Goal: Information Seeking & Learning: Learn about a topic

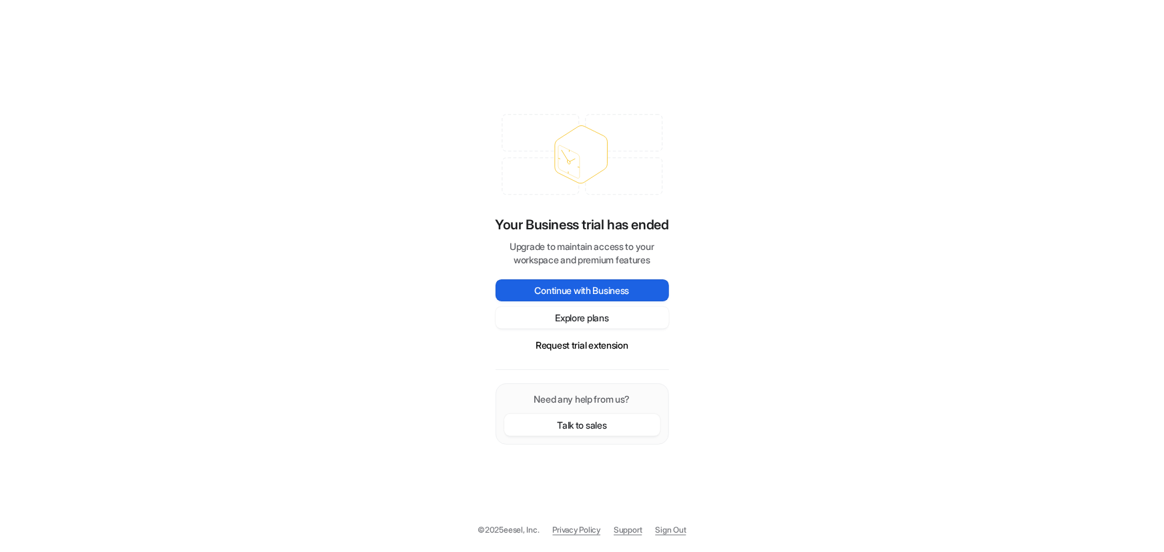
click at [576, 290] on button "Continue with Business" at bounding box center [582, 291] width 173 height 22
click at [593, 320] on button "Explore plans" at bounding box center [582, 318] width 173 height 22
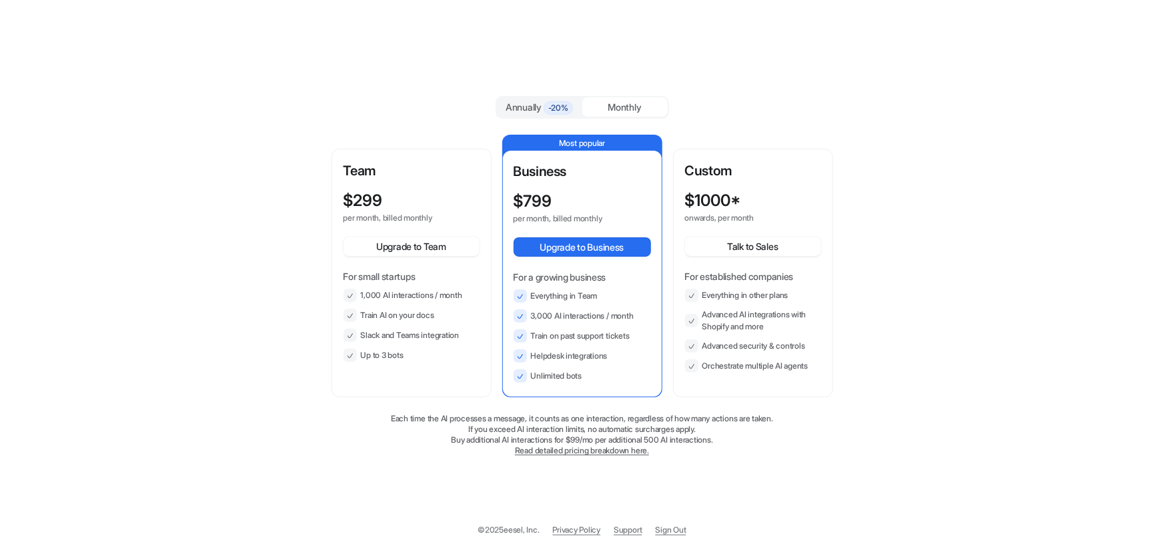
click at [416, 195] on div "$ 299" at bounding box center [400, 200] width 112 height 19
click at [407, 252] on button "Upgrade to Team" at bounding box center [412, 246] width 136 height 19
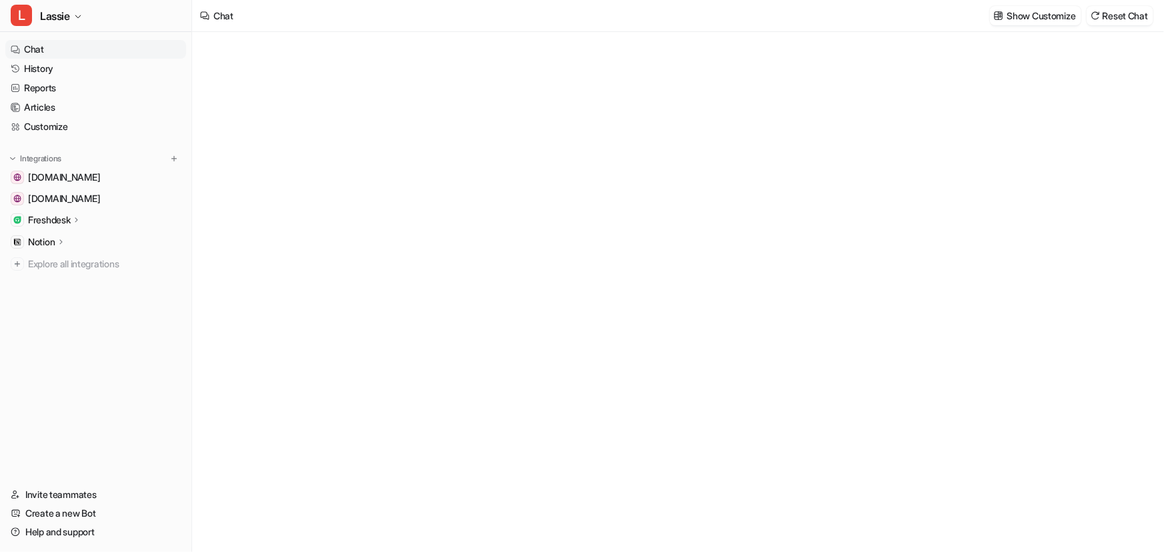
type textarea "**********"
click at [52, 49] on link "Chat" at bounding box center [95, 49] width 181 height 19
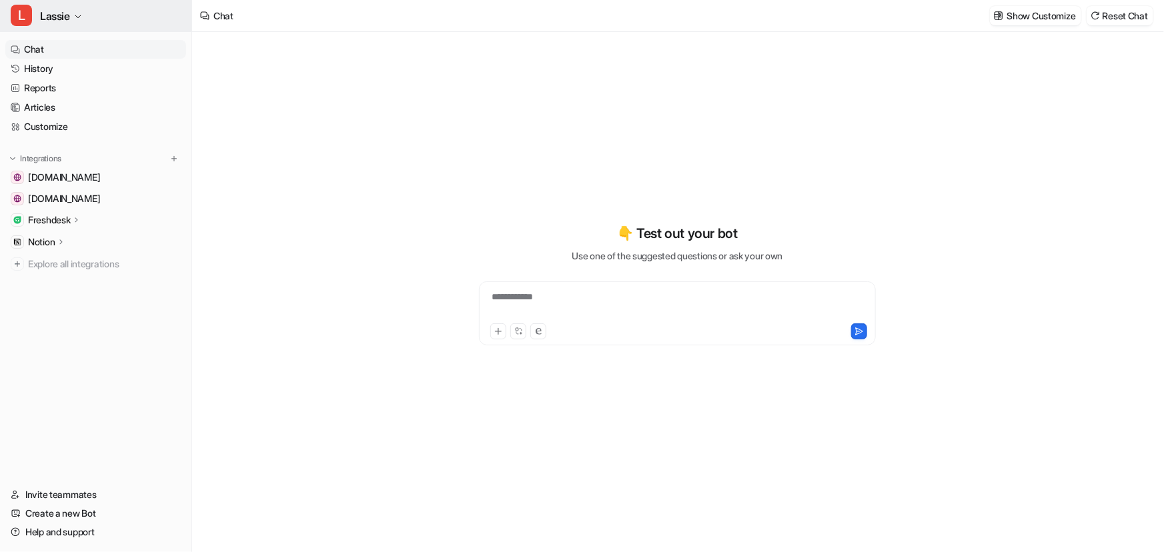
click at [79, 15] on icon "button" at bounding box center [78, 17] width 8 height 8
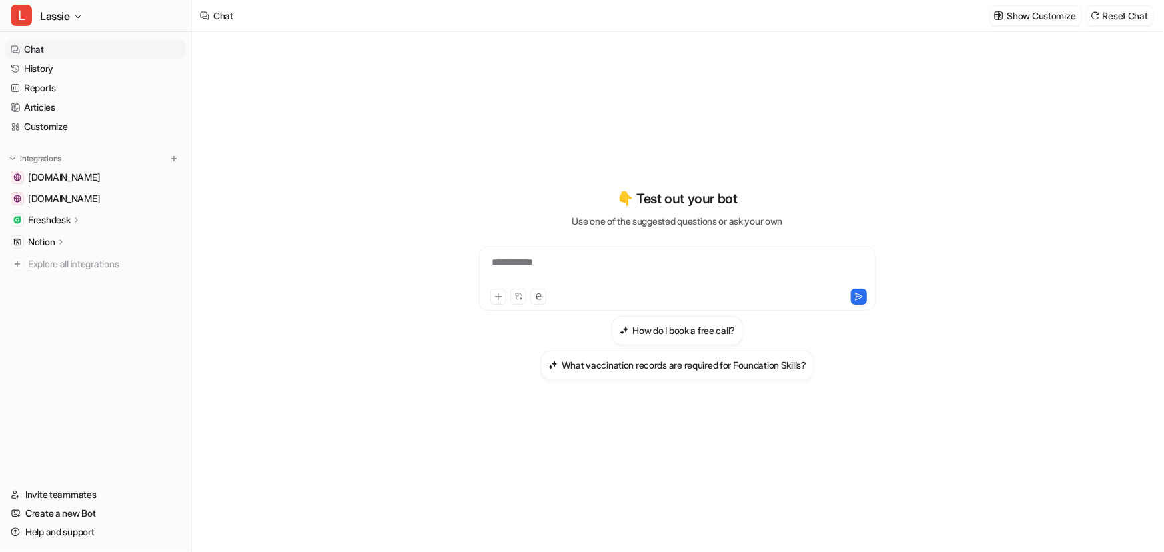
click at [46, 51] on link "Chat" at bounding box center [95, 49] width 181 height 19
click at [69, 218] on p "Freshdesk" at bounding box center [49, 219] width 42 height 13
click at [95, 200] on span "[DOMAIN_NAME]" at bounding box center [64, 198] width 72 height 13
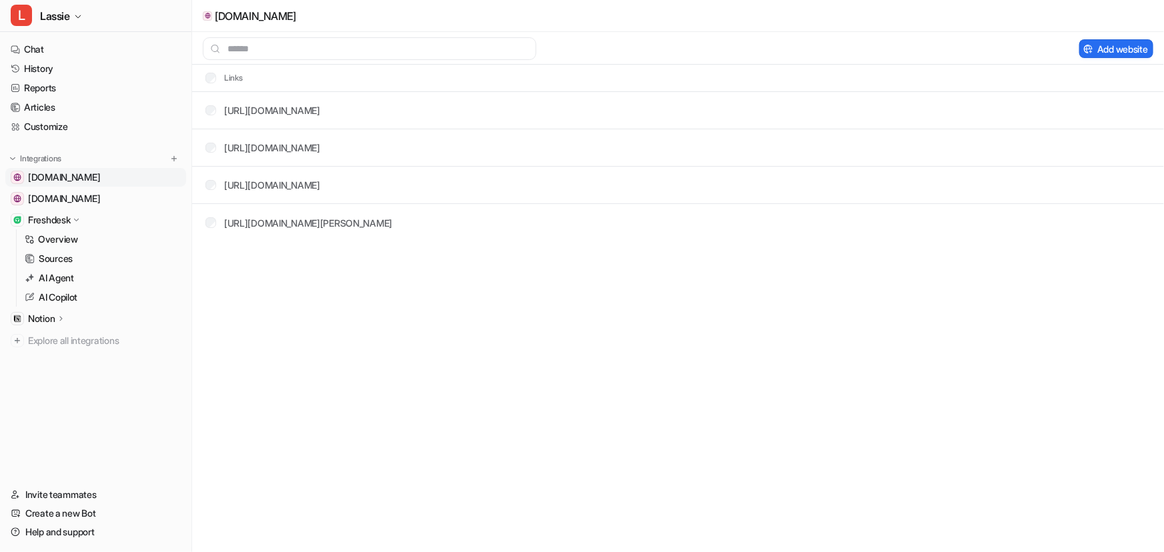
click at [98, 180] on span "[DOMAIN_NAME]" at bounding box center [64, 177] width 72 height 13
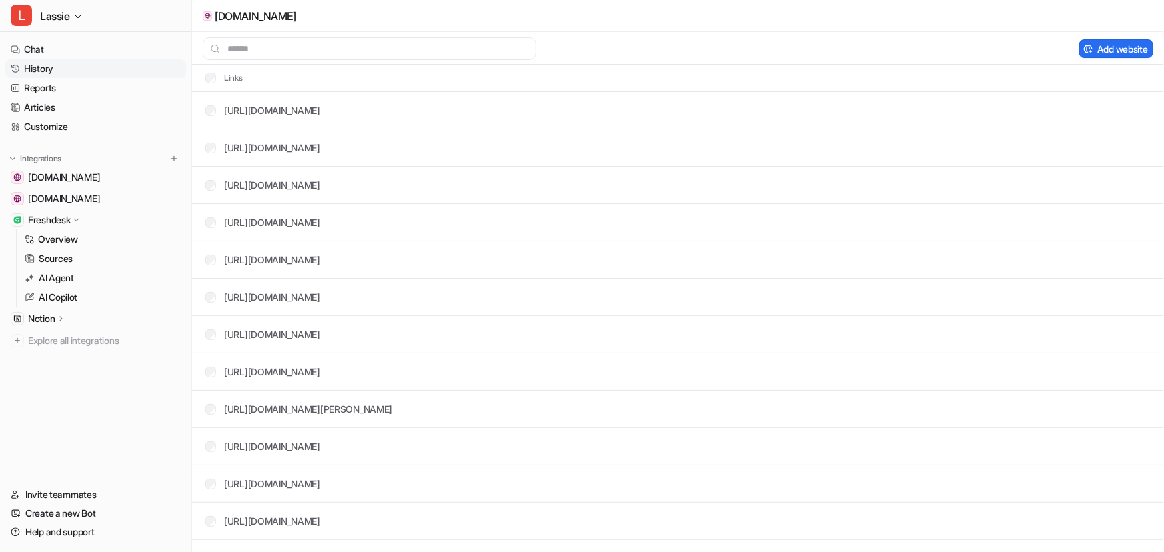
click at [59, 69] on link "History" at bounding box center [95, 68] width 181 height 19
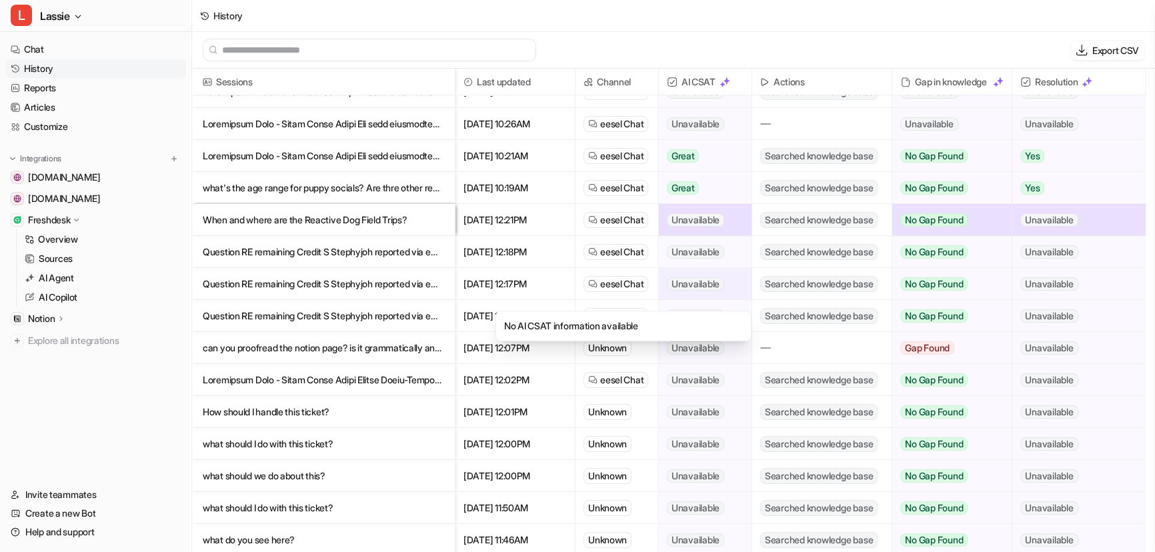
scroll to position [374, 0]
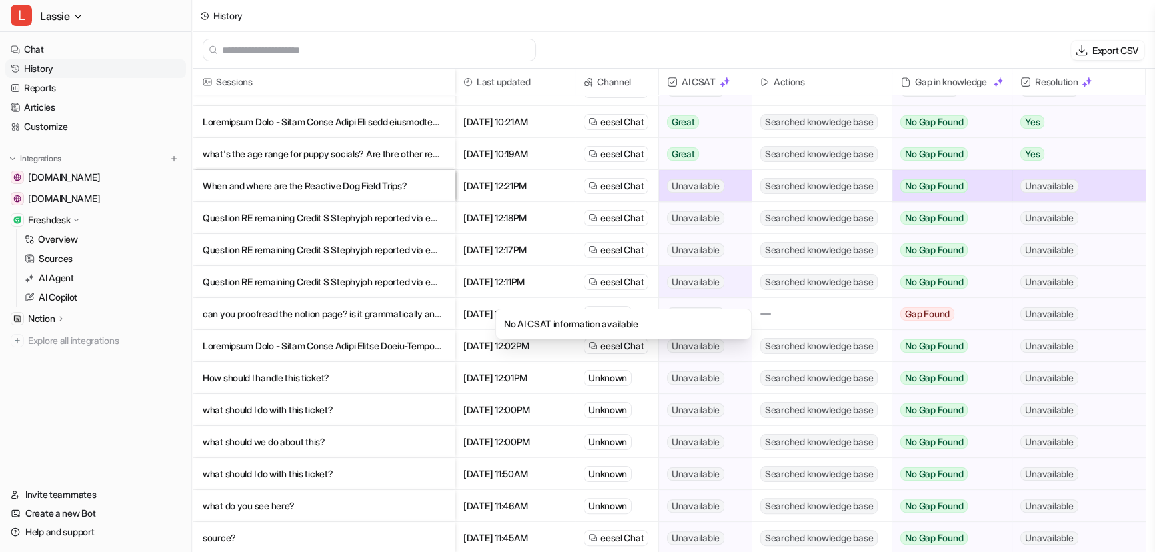
click at [712, 283] on span "Unavailable" at bounding box center [695, 282] width 57 height 13
click at [726, 281] on div "Unavailable" at bounding box center [705, 281] width 93 height 31
click at [694, 284] on span "Unavailable" at bounding box center [695, 282] width 57 height 13
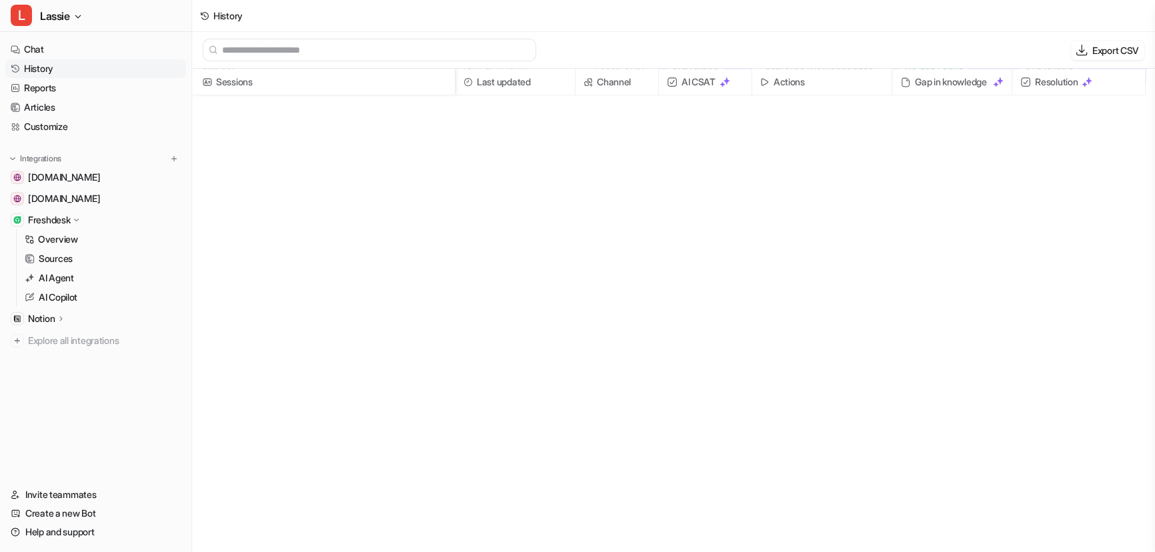
scroll to position [0, 0]
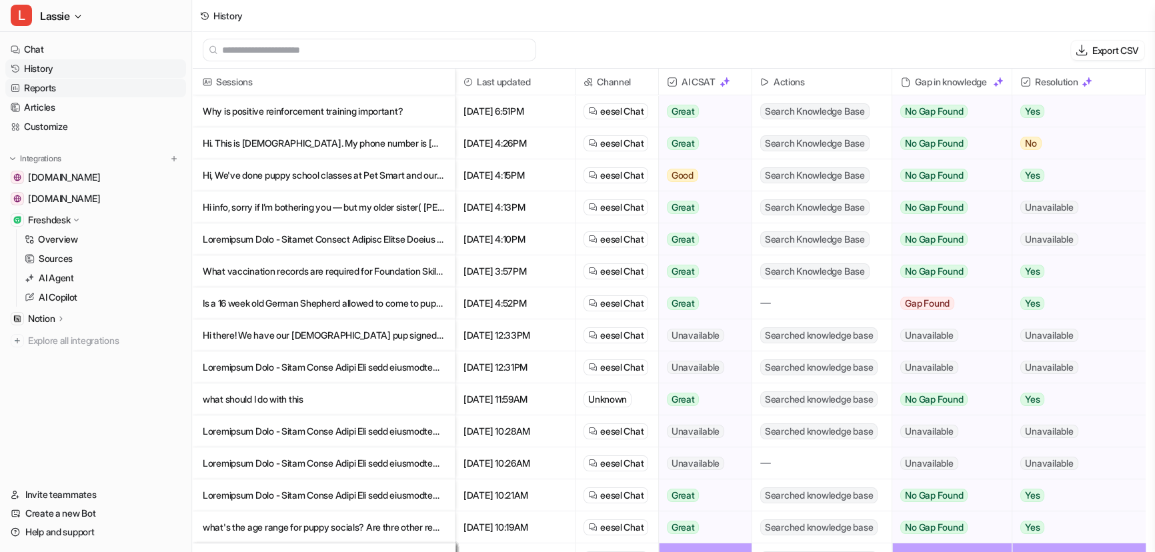
click at [49, 85] on link "Reports" at bounding box center [95, 88] width 181 height 19
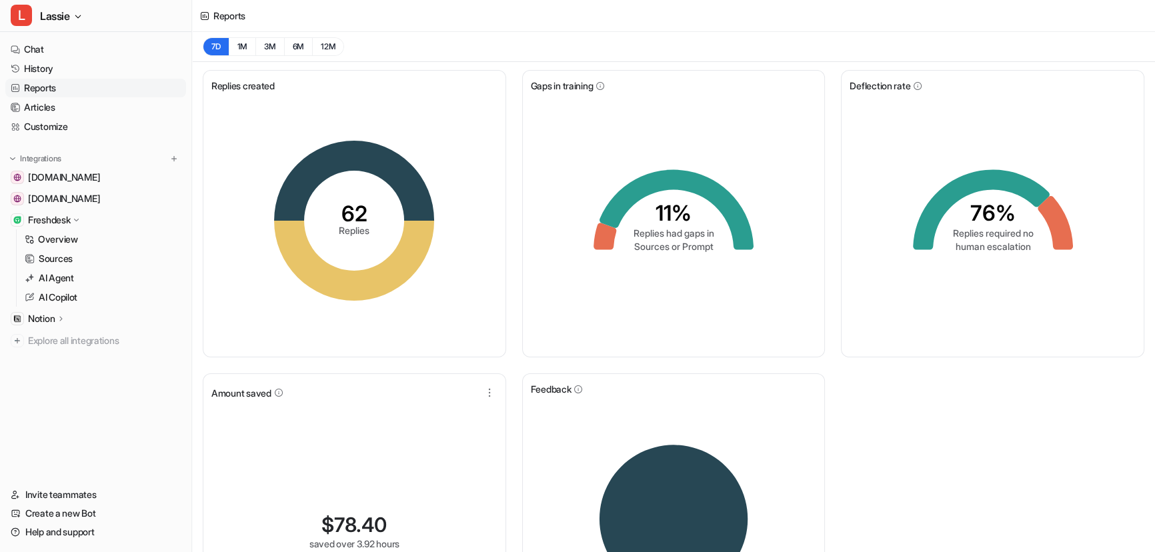
click at [671, 213] on tspan "11%" at bounding box center [674, 213] width 36 height 26
click at [965, 209] on icon "76% Replies required no human escalation" at bounding box center [993, 221] width 200 height 200
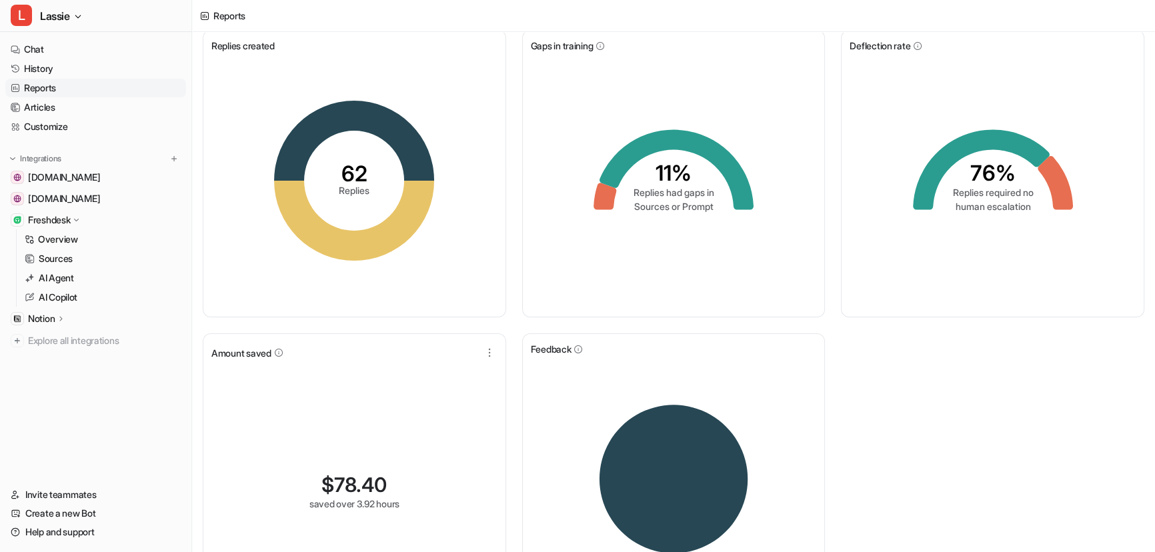
scroll to position [123, 0]
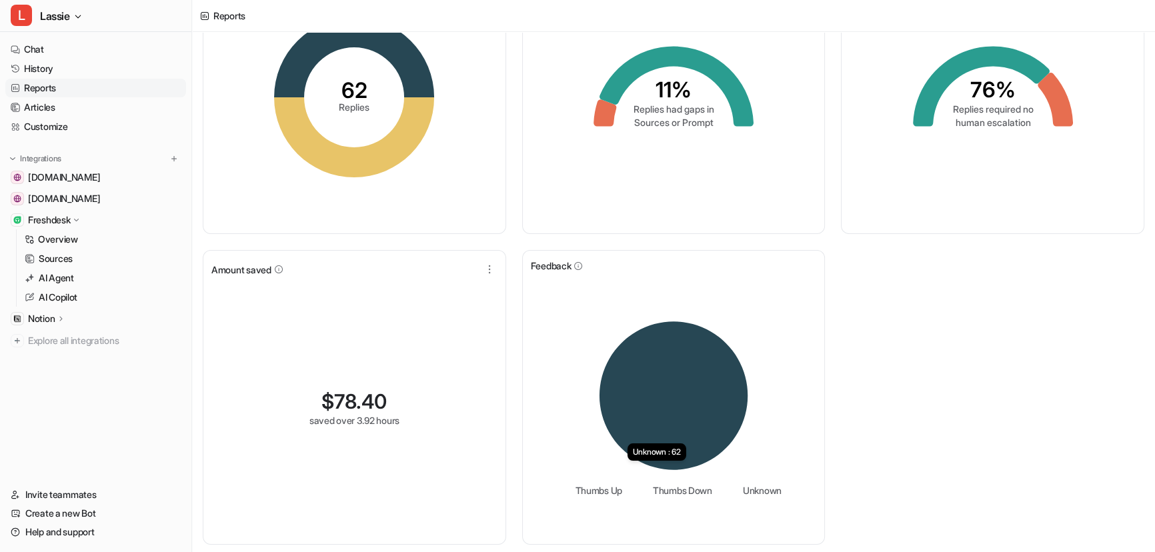
click at [641, 432] on icon at bounding box center [674, 396] width 149 height 149
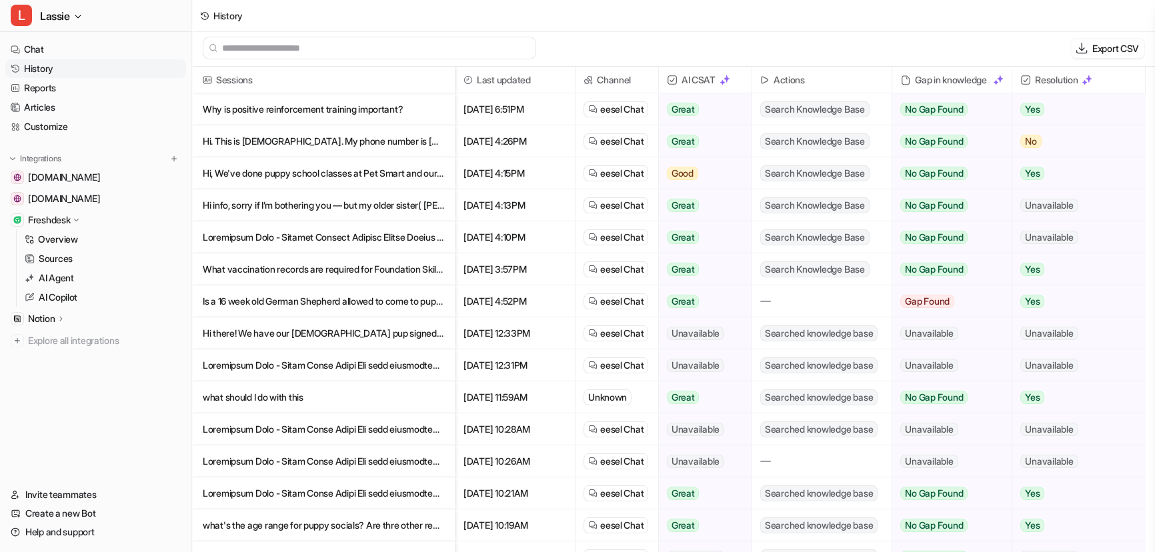
scroll to position [1, 0]
click at [42, 47] on link "Chat" at bounding box center [95, 49] width 181 height 19
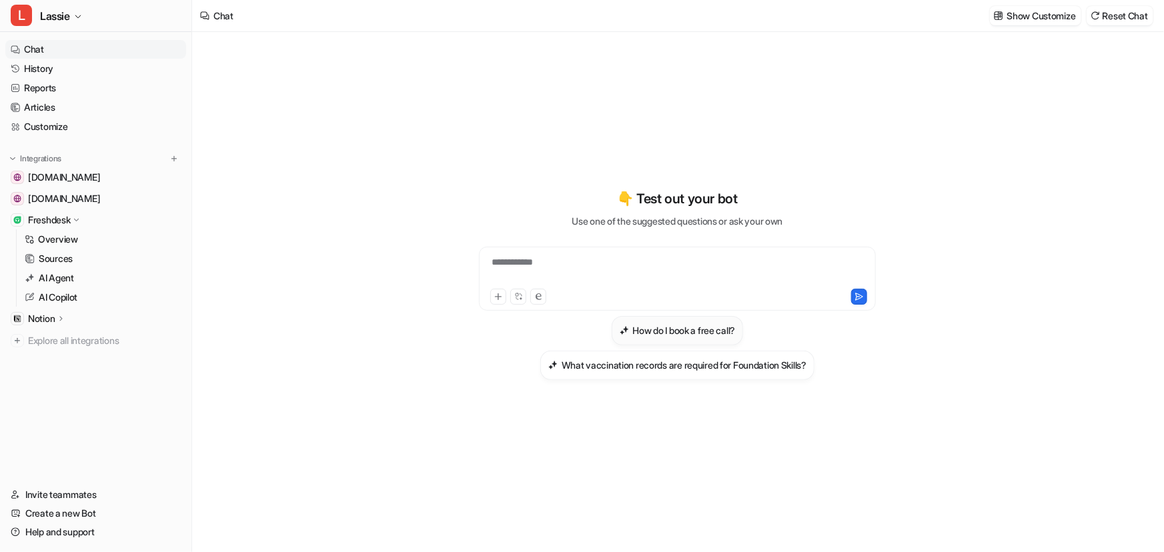
click at [691, 336] on h3 "How do I book a free call?" at bounding box center [684, 331] width 103 height 14
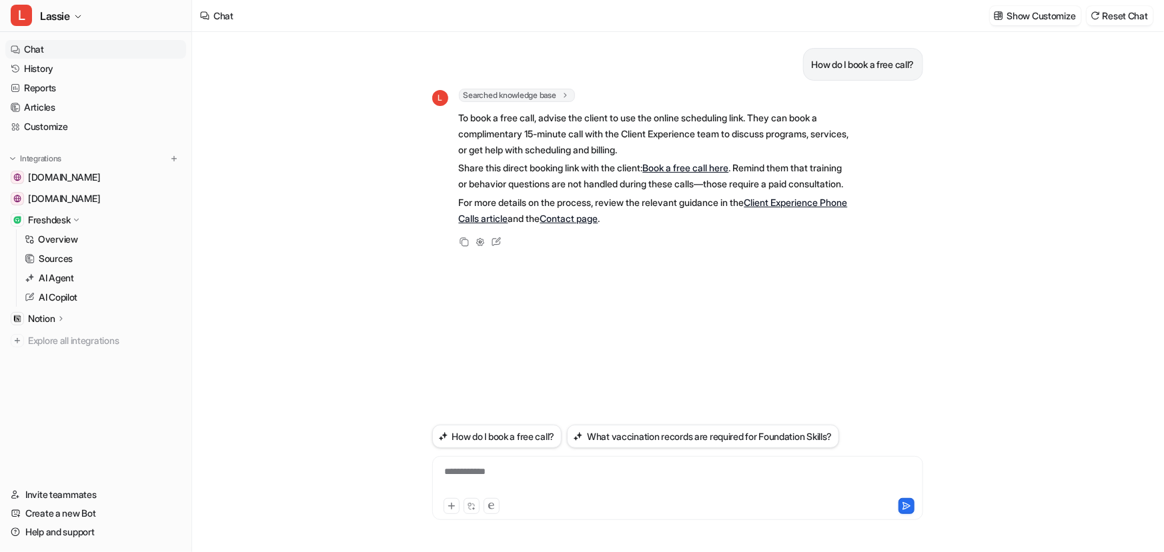
click at [688, 169] on link "Book a free call here" at bounding box center [686, 167] width 86 height 11
click at [55, 127] on link "Customize" at bounding box center [95, 126] width 181 height 19
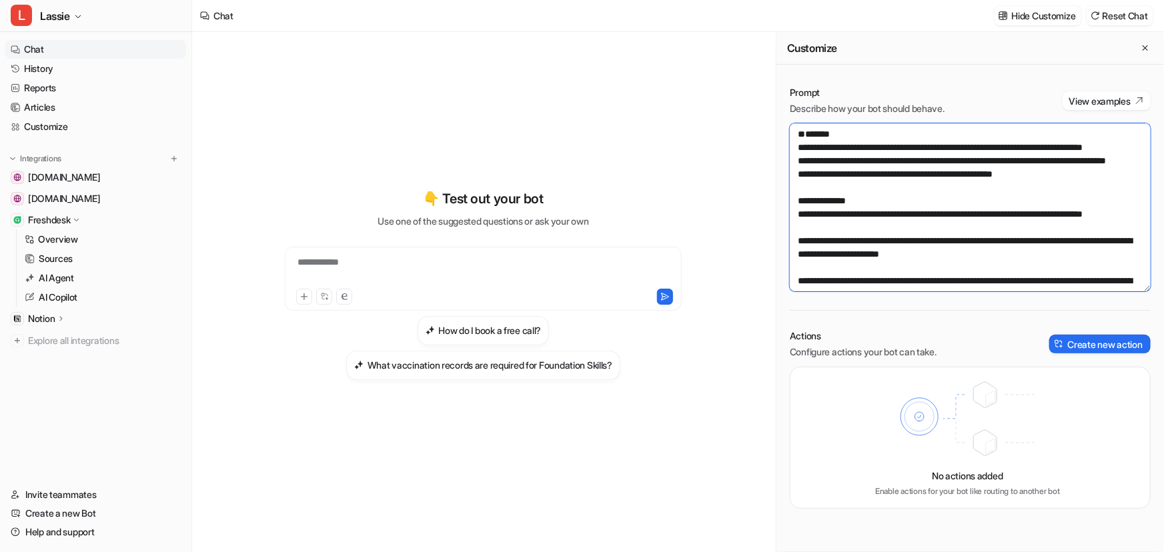
click at [927, 222] on textarea "**********" at bounding box center [970, 207] width 361 height 168
click at [860, 145] on textarea "**********" at bounding box center [970, 207] width 361 height 168
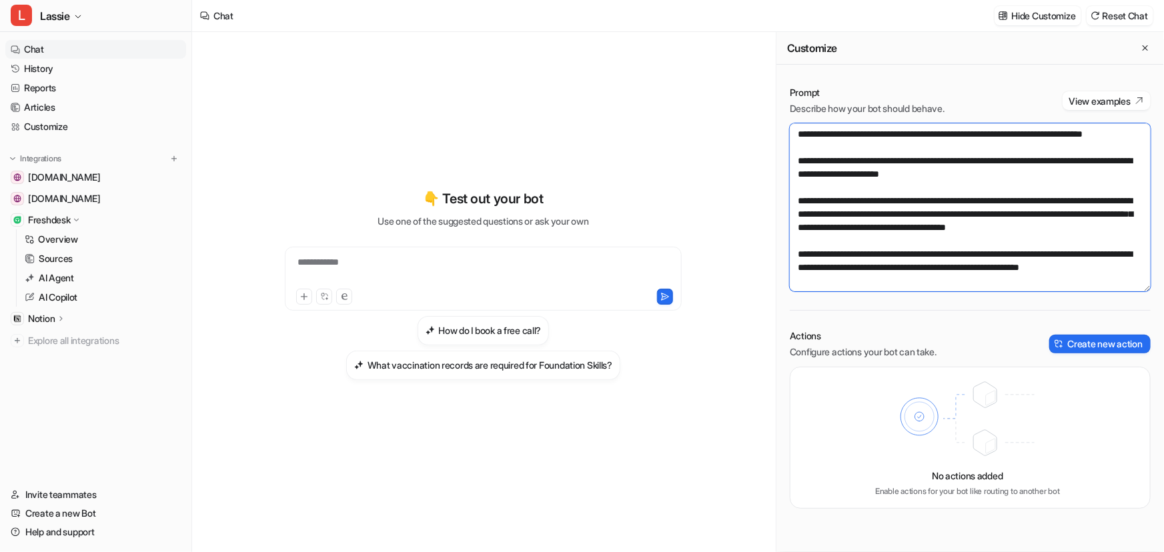
scroll to position [187, 0]
click at [45, 48] on link "Chat" at bounding box center [95, 49] width 181 height 19
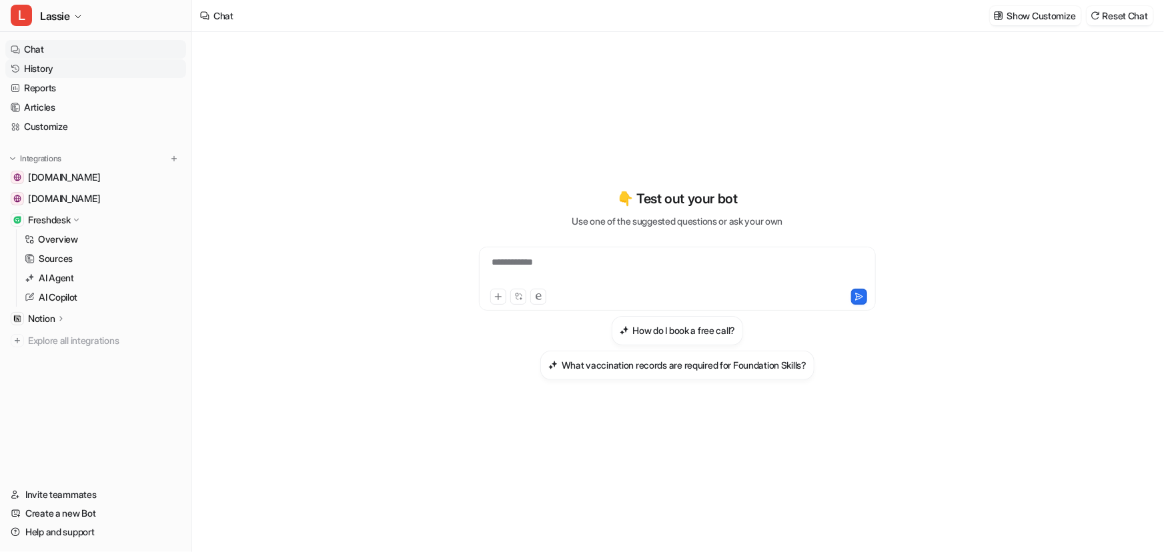
click at [52, 67] on link "History" at bounding box center [95, 68] width 181 height 19
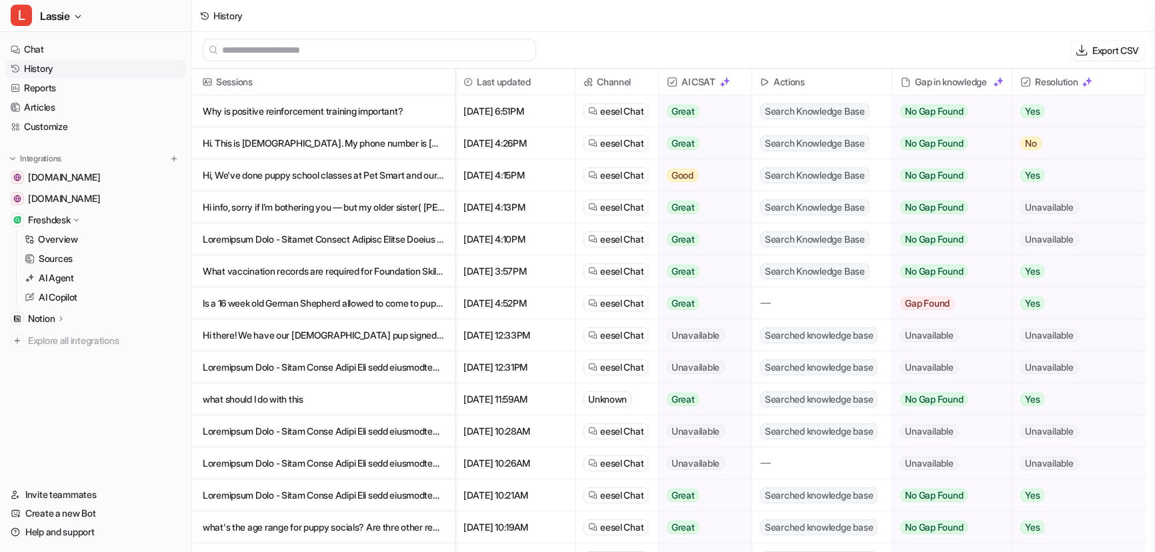
click at [288, 107] on p "Why is positive reinforcement training important?" at bounding box center [323, 111] width 241 height 32
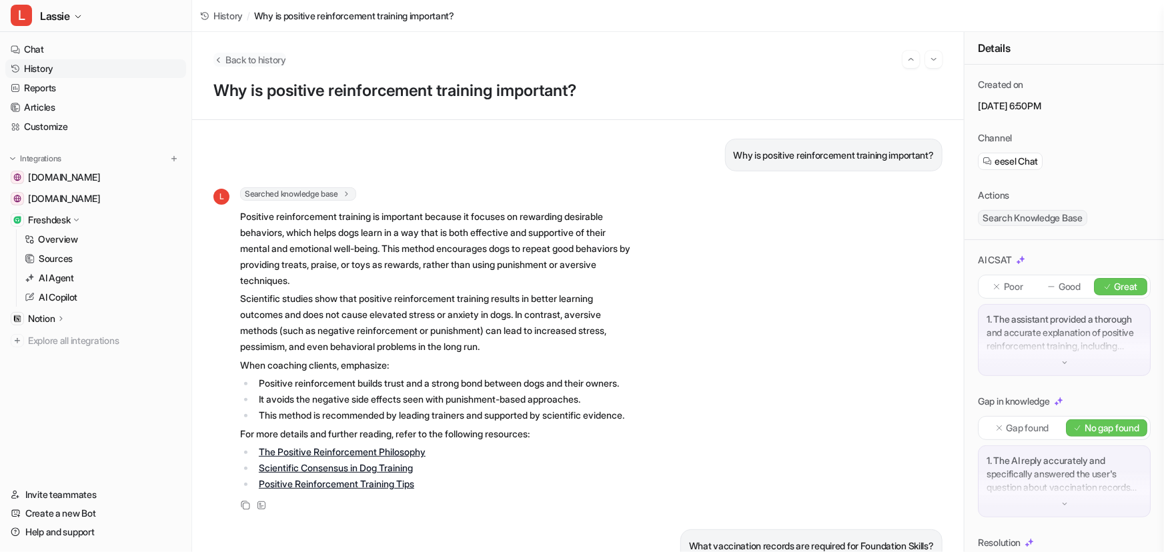
click at [245, 63] on span "Back to history" at bounding box center [255, 60] width 61 height 14
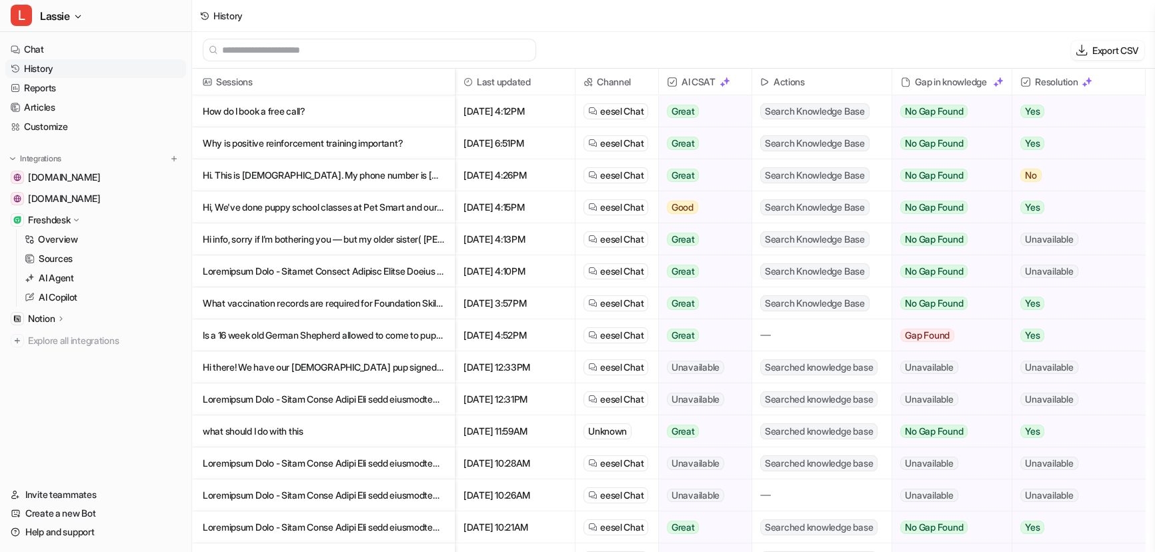
click at [356, 147] on p "Why is positive reinforcement training important?" at bounding box center [323, 143] width 241 height 32
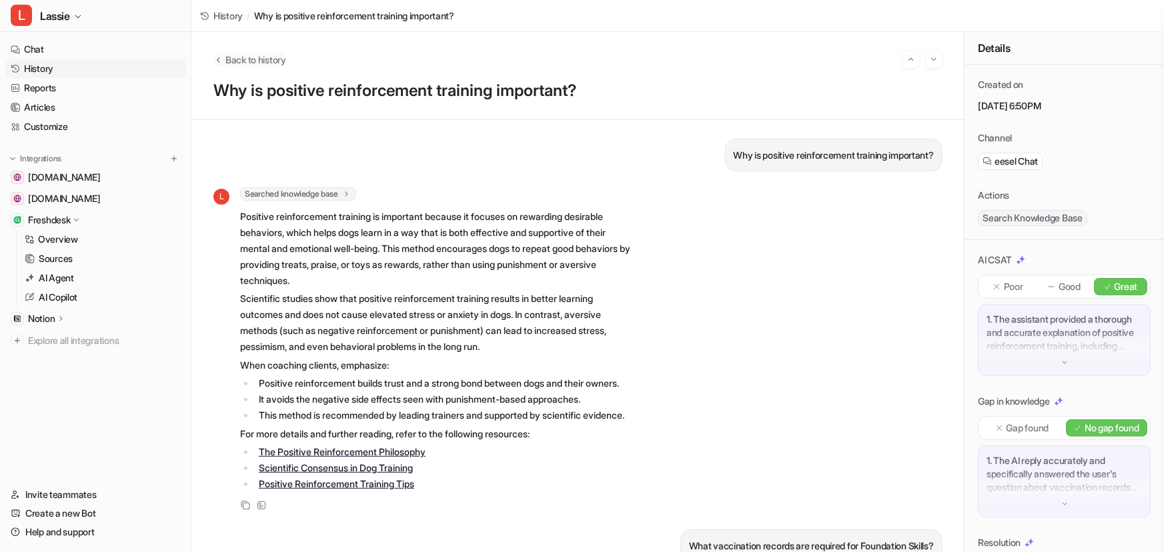
click at [235, 60] on span "Back to history" at bounding box center [255, 60] width 61 height 14
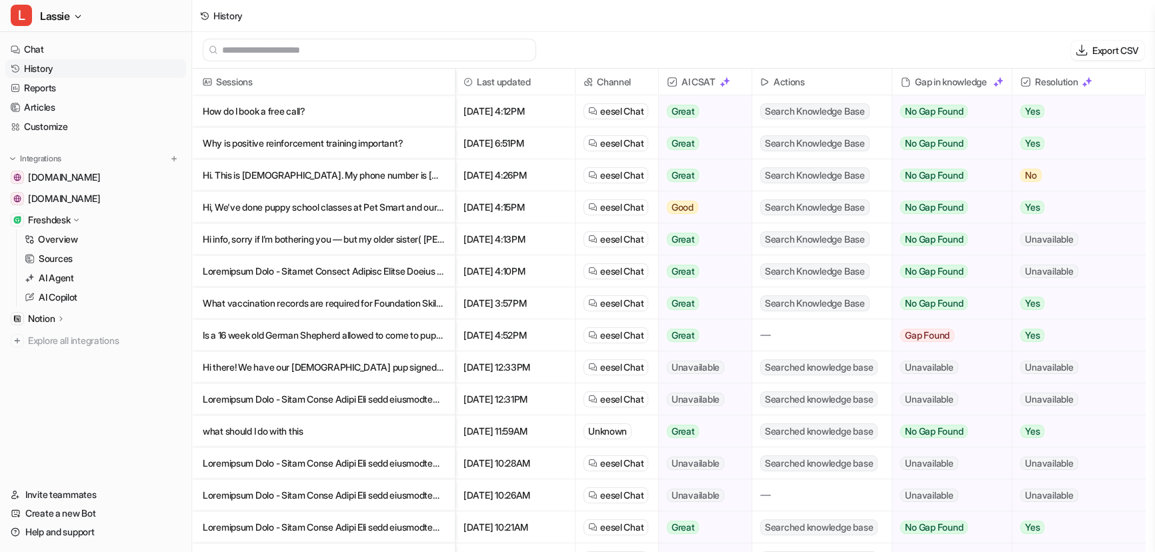
click at [695, 81] on span "AI CSAT" at bounding box center [705, 82] width 82 height 27
click at [673, 83] on img at bounding box center [672, 82] width 11 height 11
click at [48, 51] on link "Chat" at bounding box center [95, 49] width 181 height 19
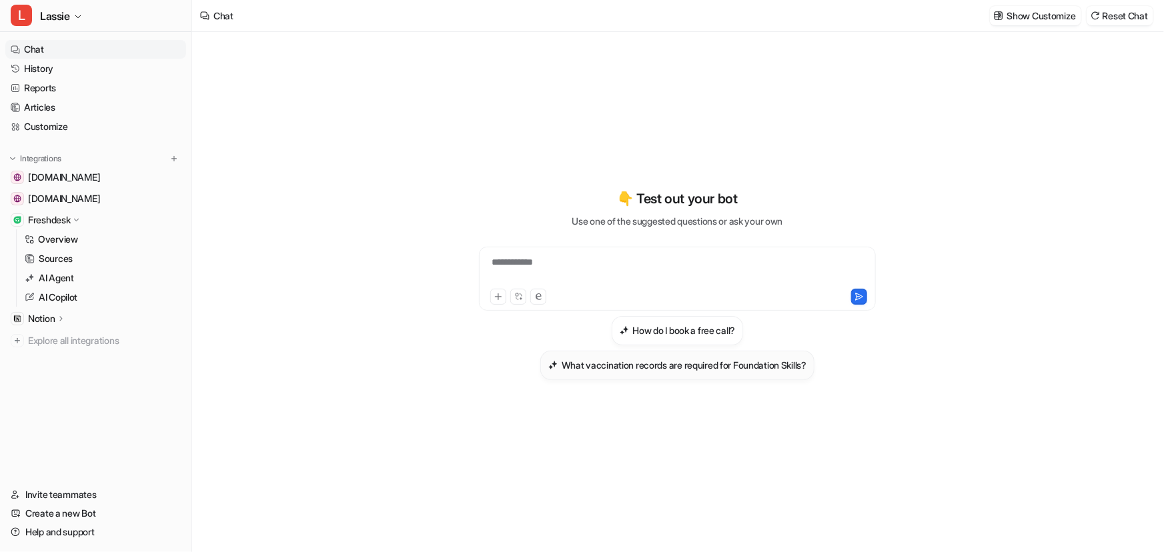
click at [600, 364] on h3 "What vaccination records are required for Foundation Skills?" at bounding box center [684, 365] width 245 height 14
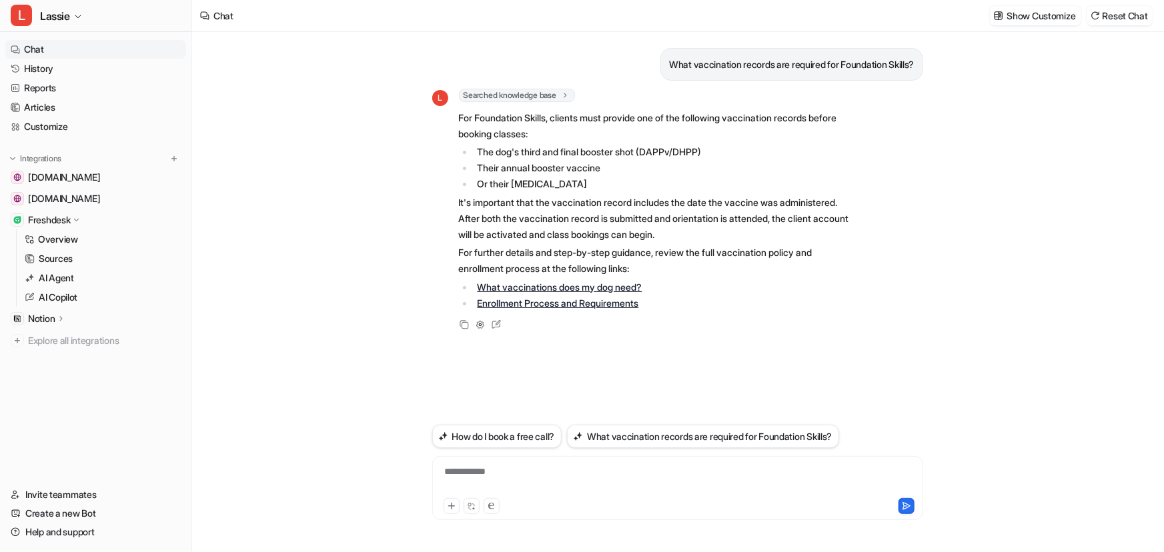
click at [682, 229] on p "It's important that the vaccination record includes the date the vaccine was ad…" at bounding box center [654, 219] width 390 height 48
click at [638, 174] on li "Their annual booster vaccine" at bounding box center [662, 168] width 376 height 16
drag, startPoint x: 644, startPoint y: 189, endPoint x: 580, endPoint y: 202, distance: 65.3
click at [580, 202] on p "It's important that the vaccination record includes the date the vaccine was ad…" at bounding box center [654, 219] width 390 height 48
click at [48, 92] on link "Reports" at bounding box center [95, 88] width 181 height 19
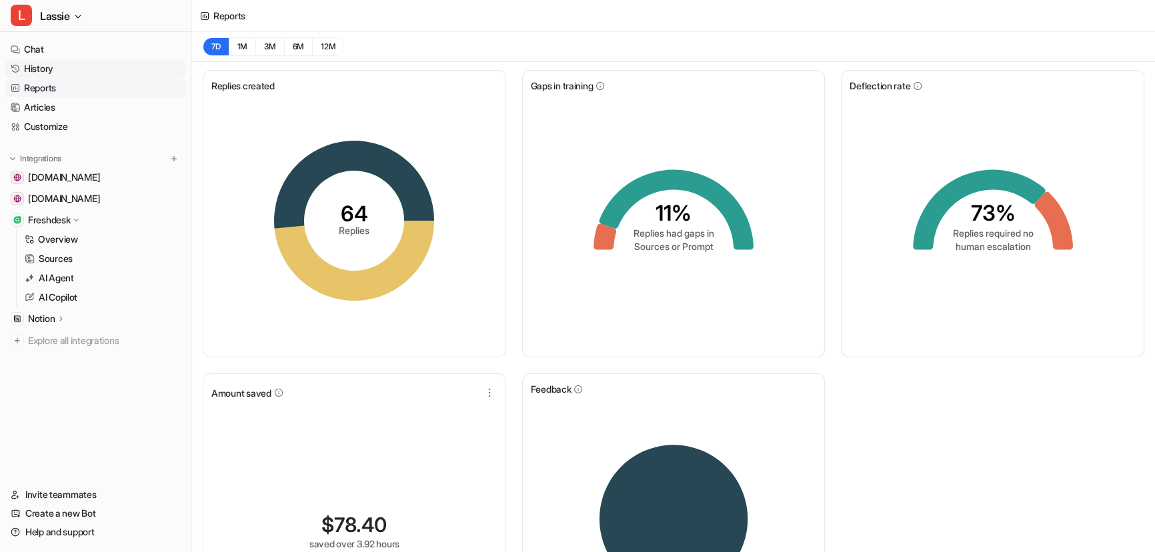
click at [47, 73] on link "History" at bounding box center [95, 68] width 181 height 19
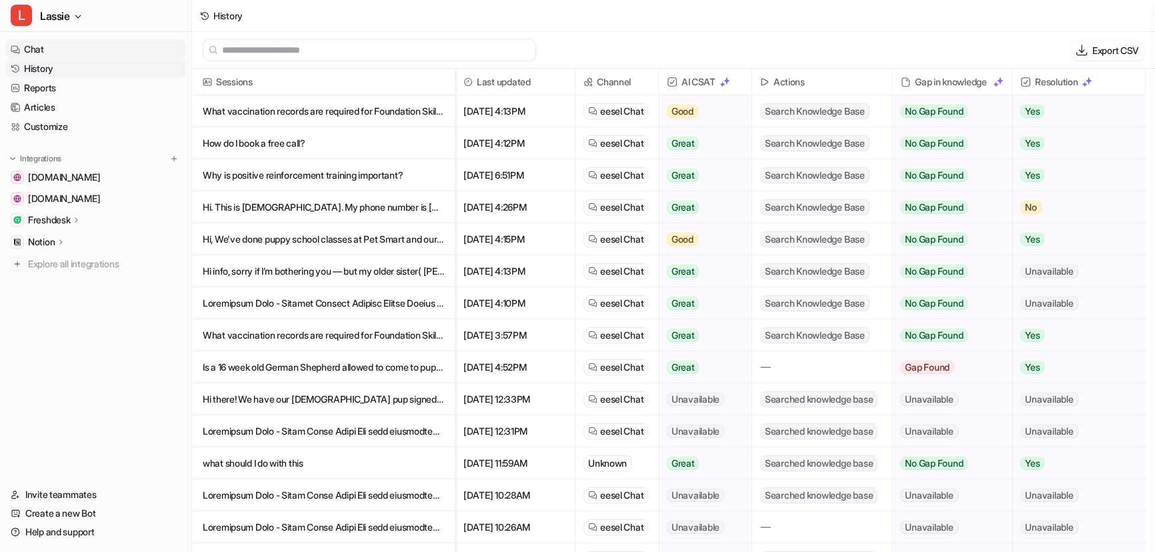
click at [35, 48] on link "Chat" at bounding box center [95, 49] width 181 height 19
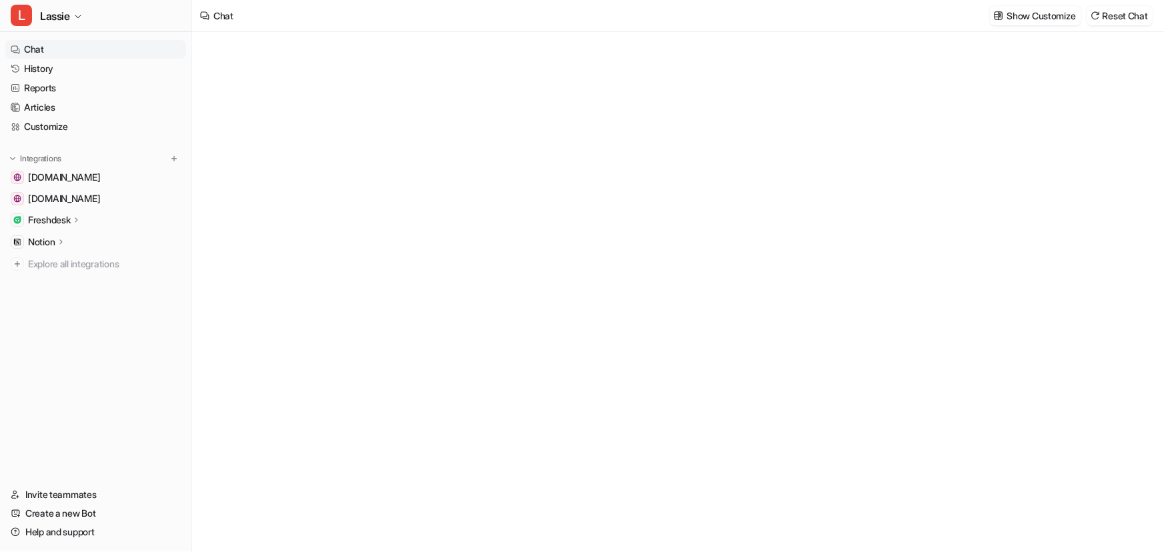
type textarea "**********"
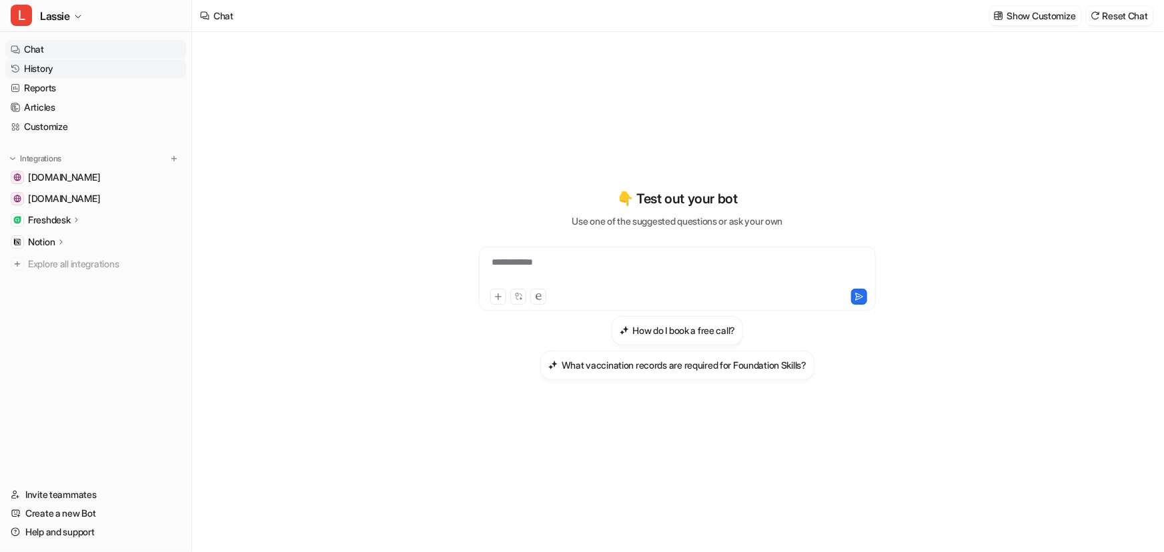
click at [40, 65] on link "History" at bounding box center [95, 68] width 181 height 19
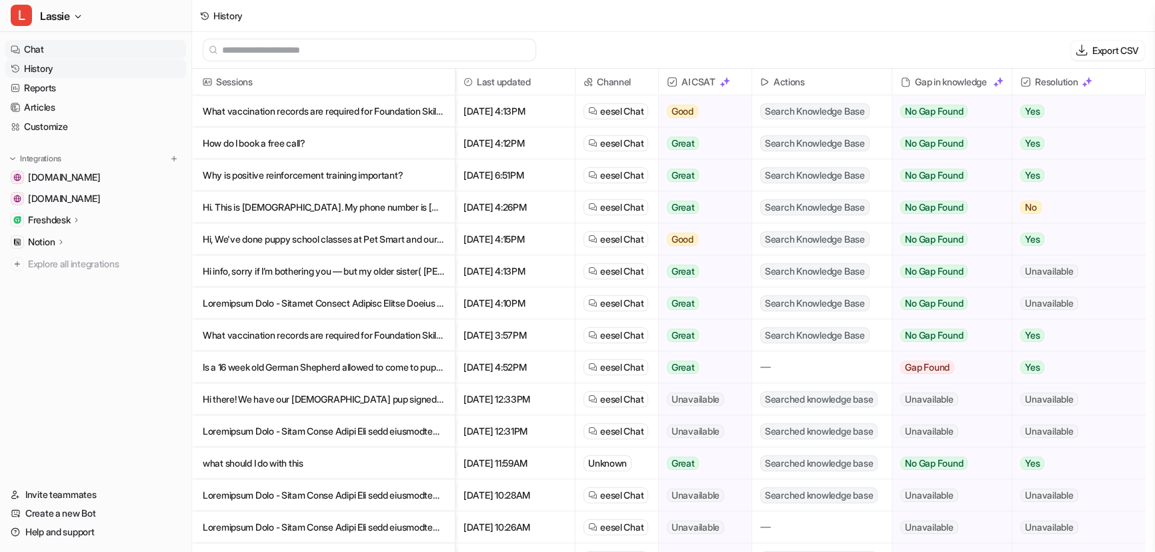
click at [34, 51] on link "Chat" at bounding box center [95, 49] width 181 height 19
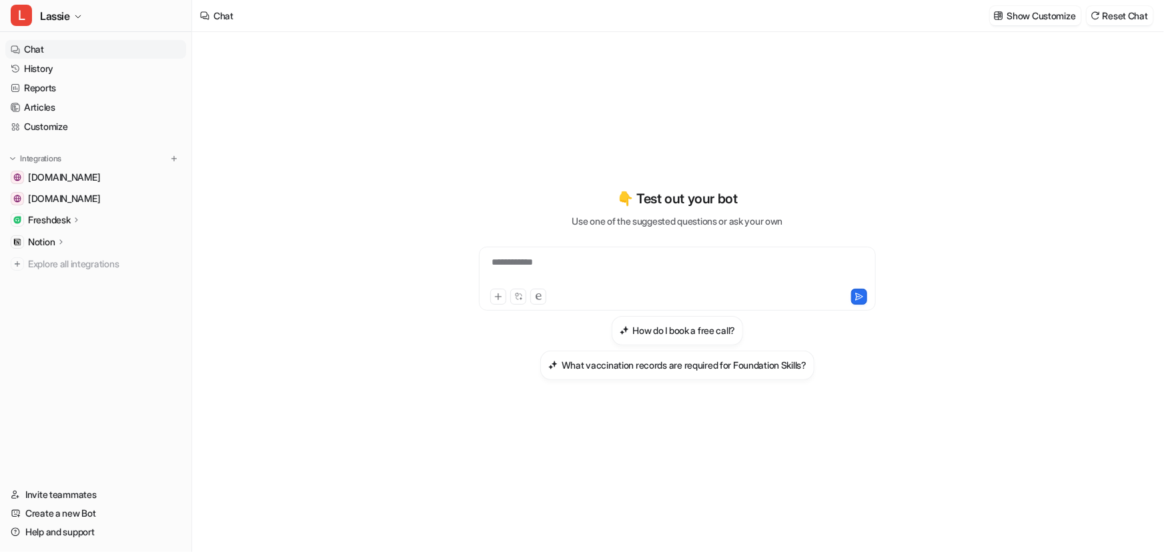
click at [316, 120] on div "**********" at bounding box center [677, 292] width 971 height 520
